Goal: Find specific page/section

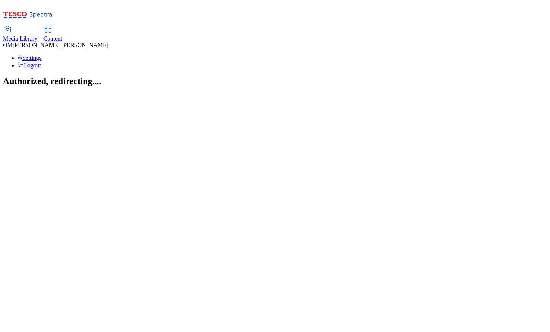
click at [38, 35] on span "Media Library" at bounding box center [20, 38] width 35 height 6
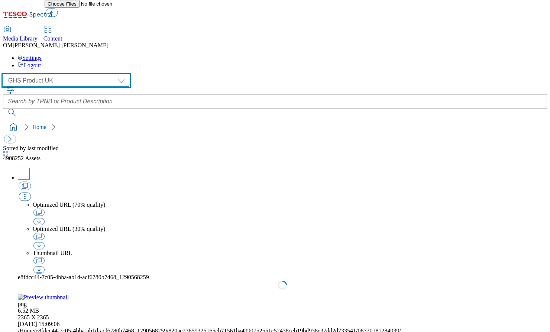
click at [64, 75] on select "GHS Marketing UK GHS Product UK ghs-roi" at bounding box center [66, 81] width 126 height 12
select select "flare-ghs-mktg"
click at [5, 75] on select "GHS Marketing UK GHS Product UK ghs-roi" at bounding box center [66, 81] width 126 height 12
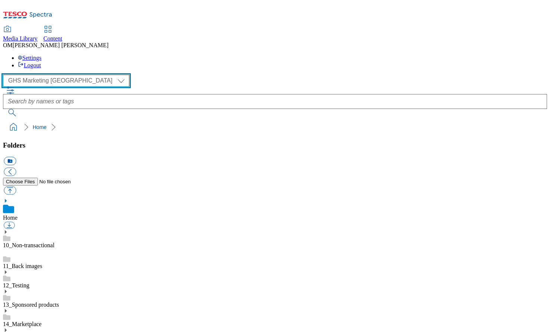
scroll to position [1, 0]
